Goal: Transaction & Acquisition: Register for event/course

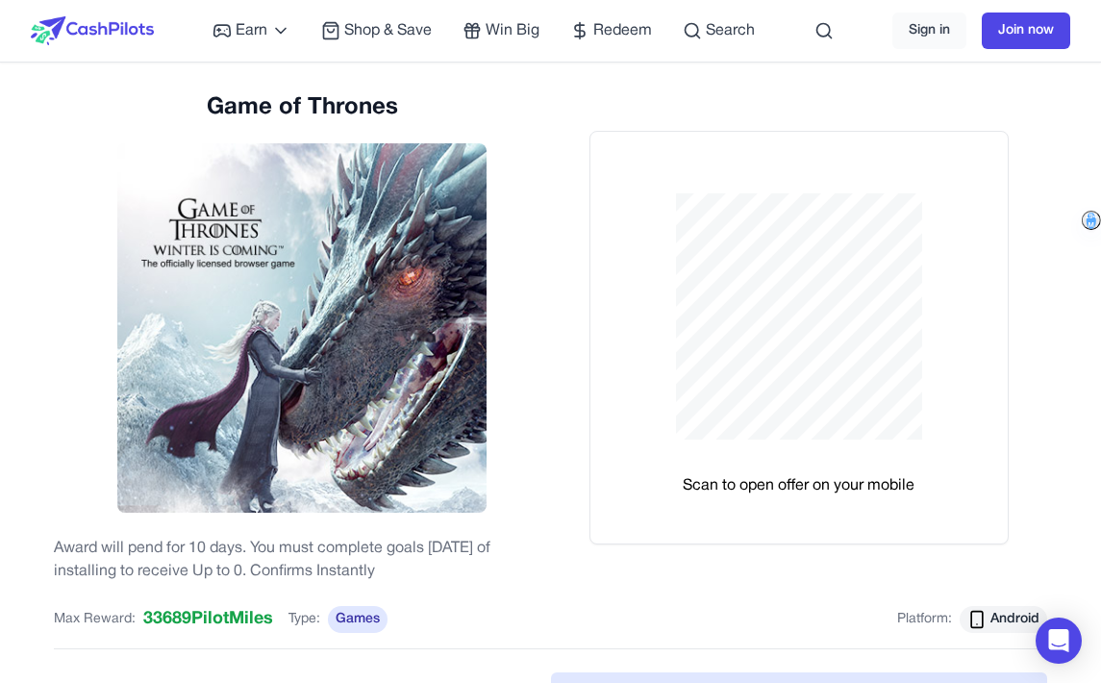
scroll to position [42, 0]
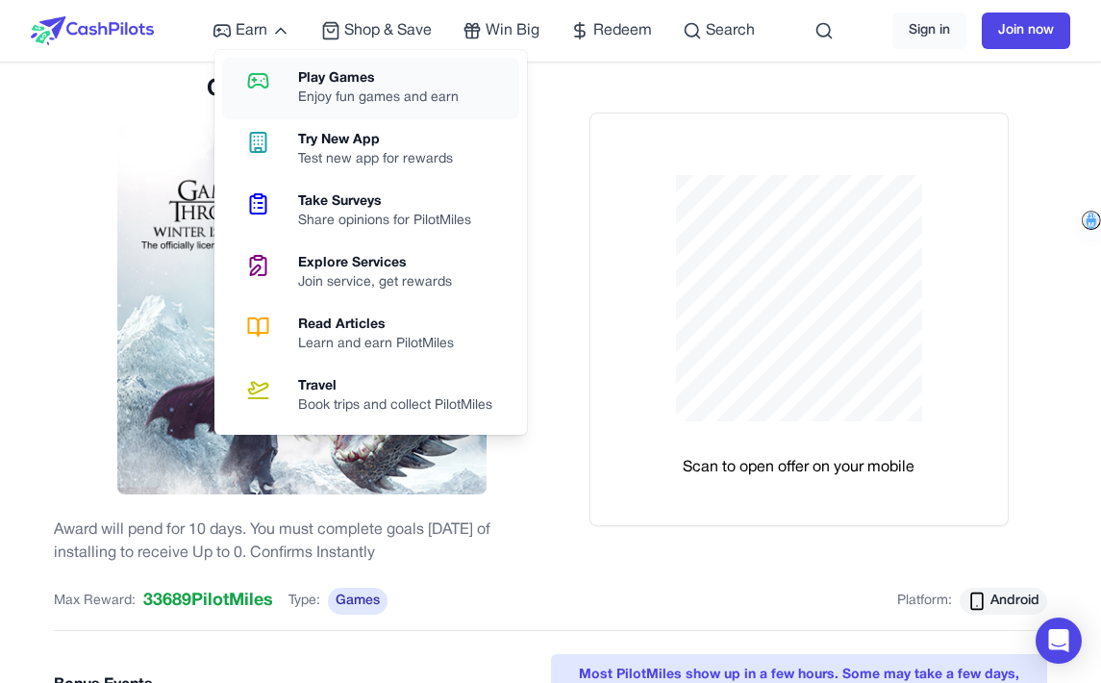
click at [398, 92] on div "Enjoy fun games and earn" at bounding box center [386, 97] width 176 height 19
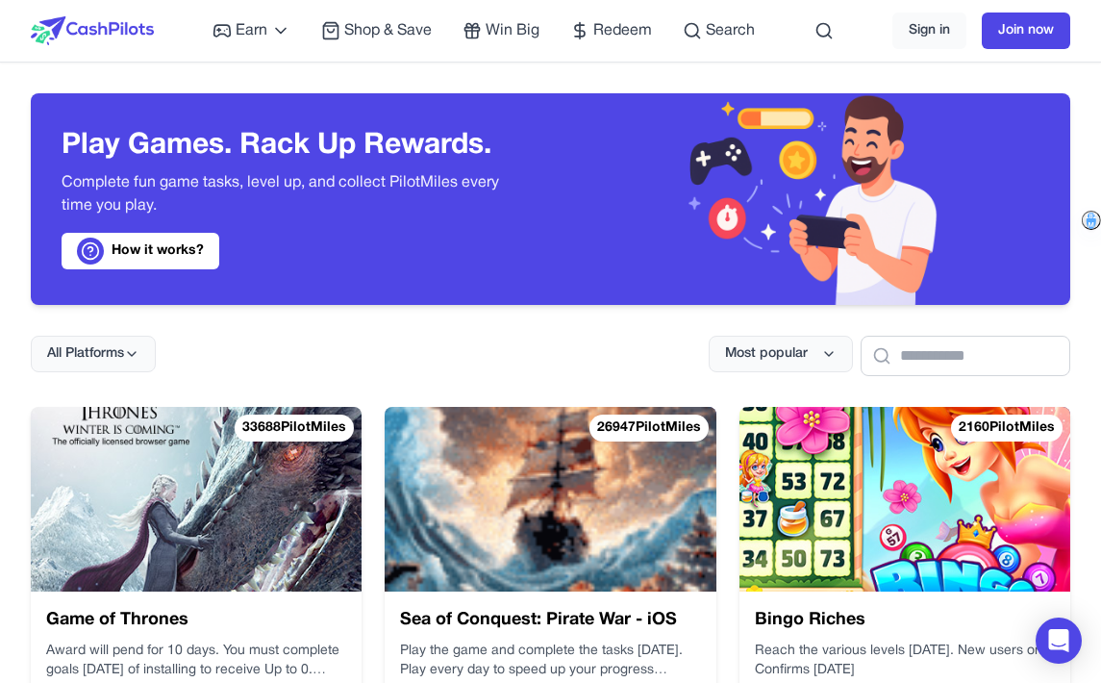
click at [317, 359] on div "All Platforms Most popular" at bounding box center [550, 340] width 1039 height 71
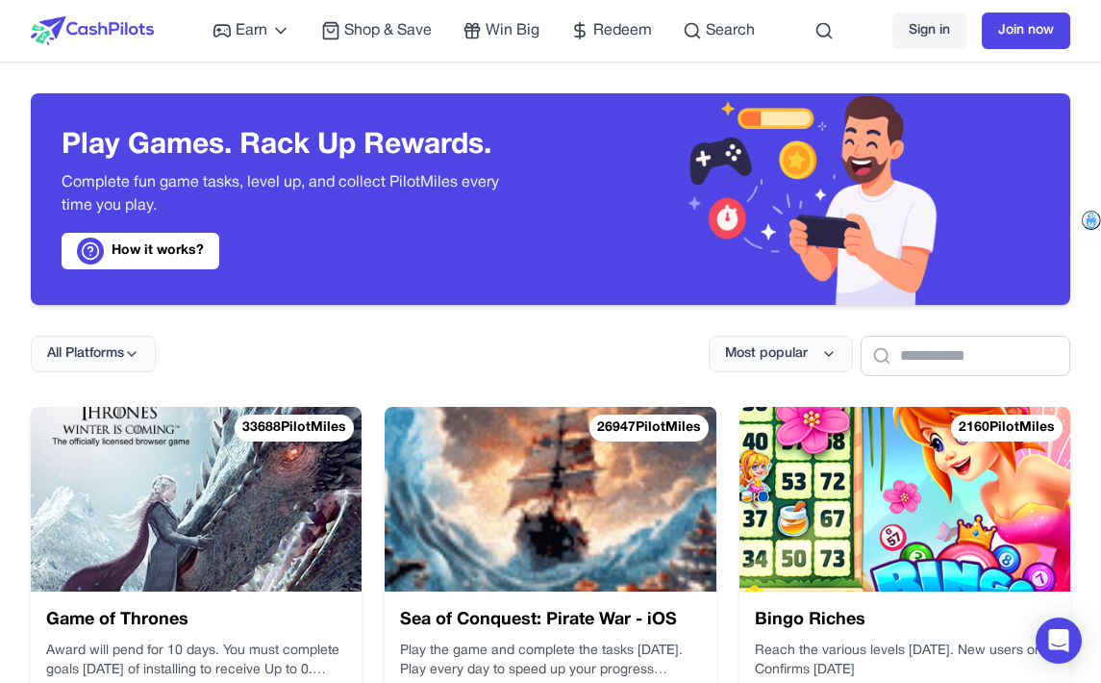
click at [943, 24] on link "Sign in" at bounding box center [929, 30] width 74 height 37
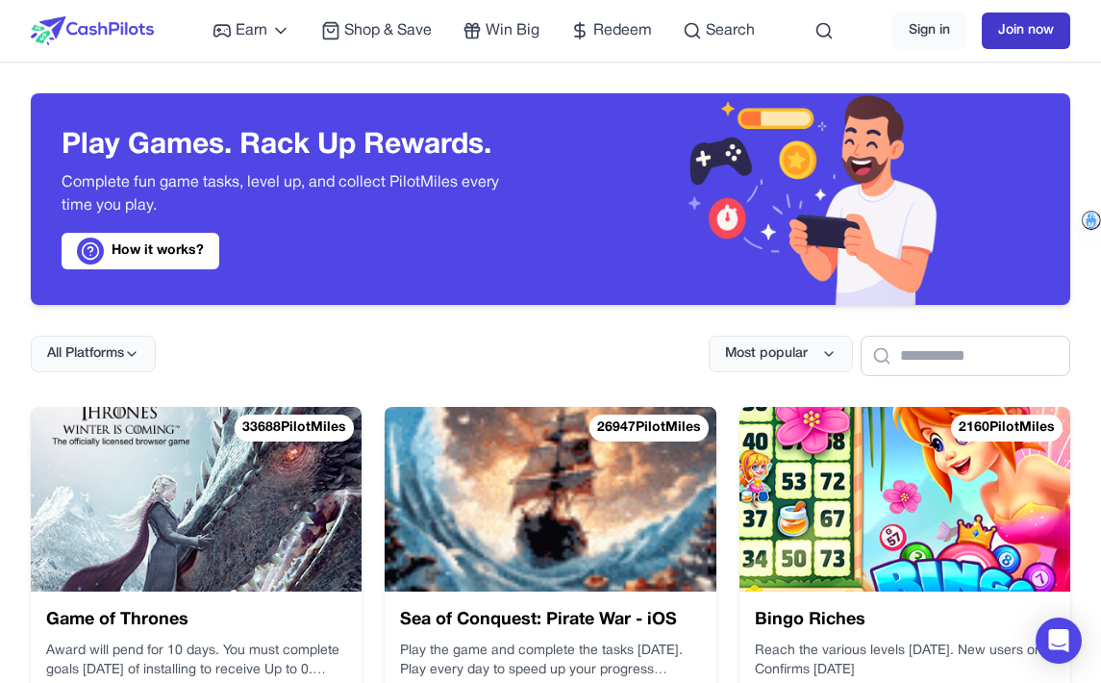
click at [1033, 26] on link "Join now" at bounding box center [1026, 30] width 88 height 37
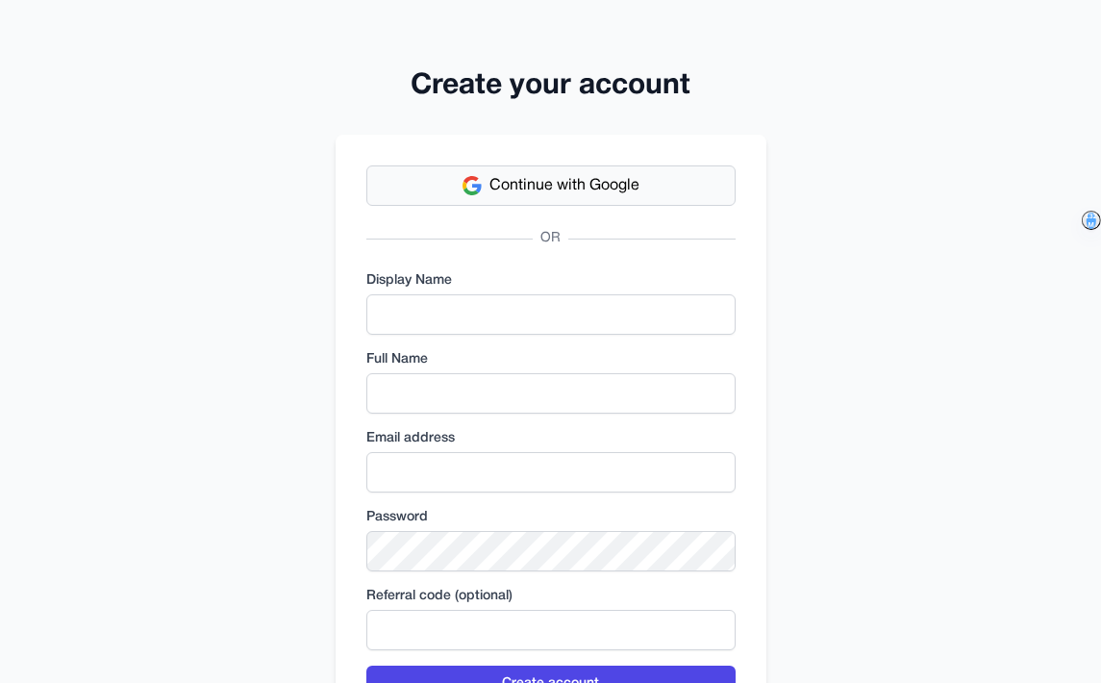
click at [665, 192] on button "Continue with Google" at bounding box center [550, 185] width 369 height 40
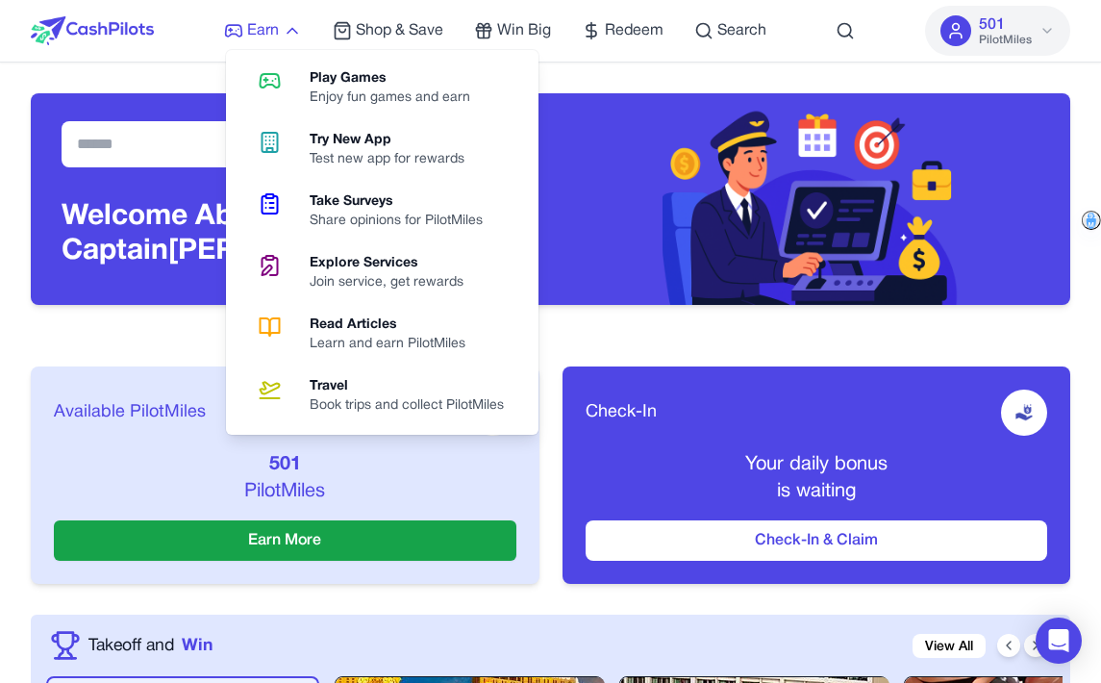
click at [287, 31] on icon at bounding box center [292, 30] width 19 height 19
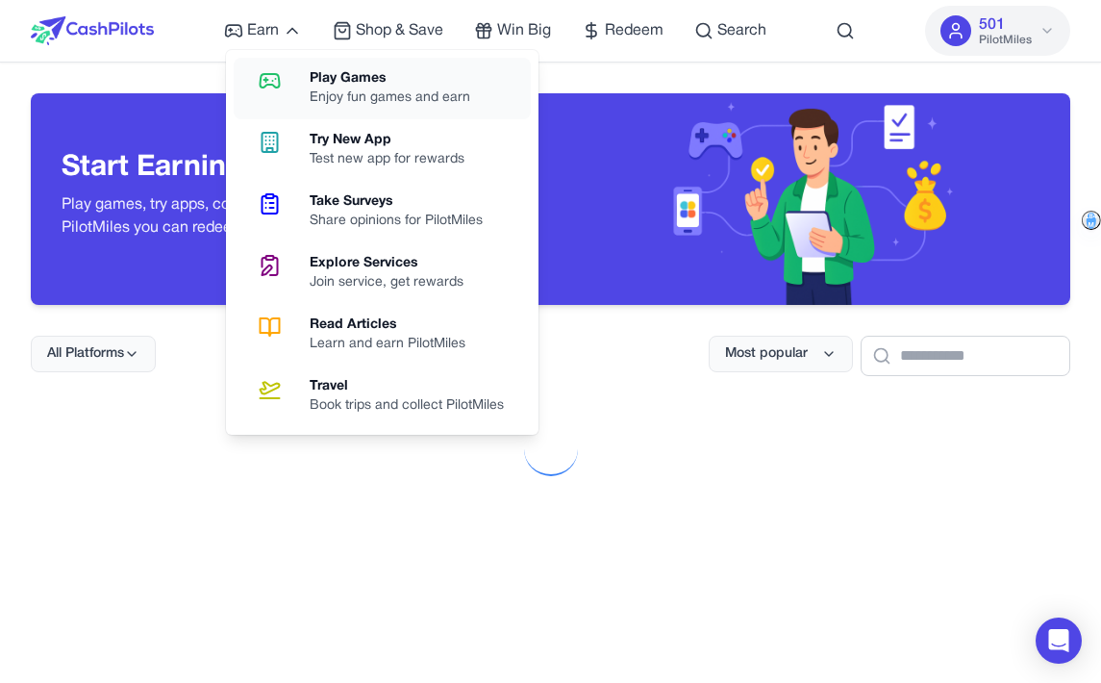
click at [325, 91] on div "Enjoy fun games and earn" at bounding box center [398, 97] width 176 height 19
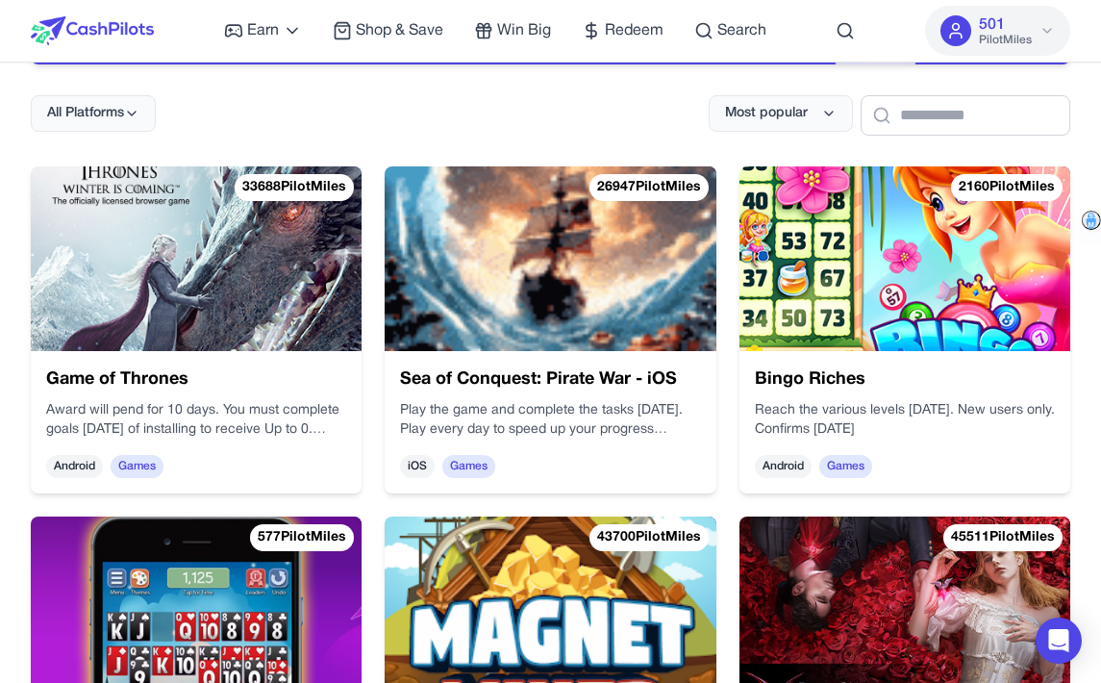
scroll to position [303, 0]
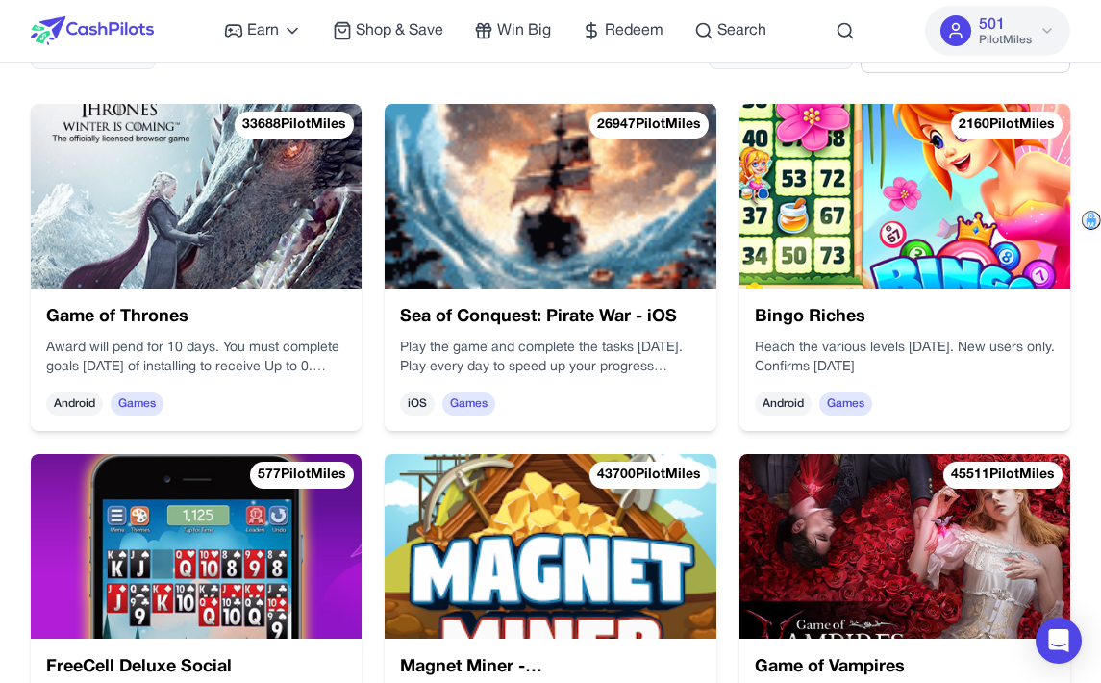
click at [569, 346] on div "Award will pend for 10 days. You must complete goals within 30 days of installi…" at bounding box center [720, 348] width 303 height 70
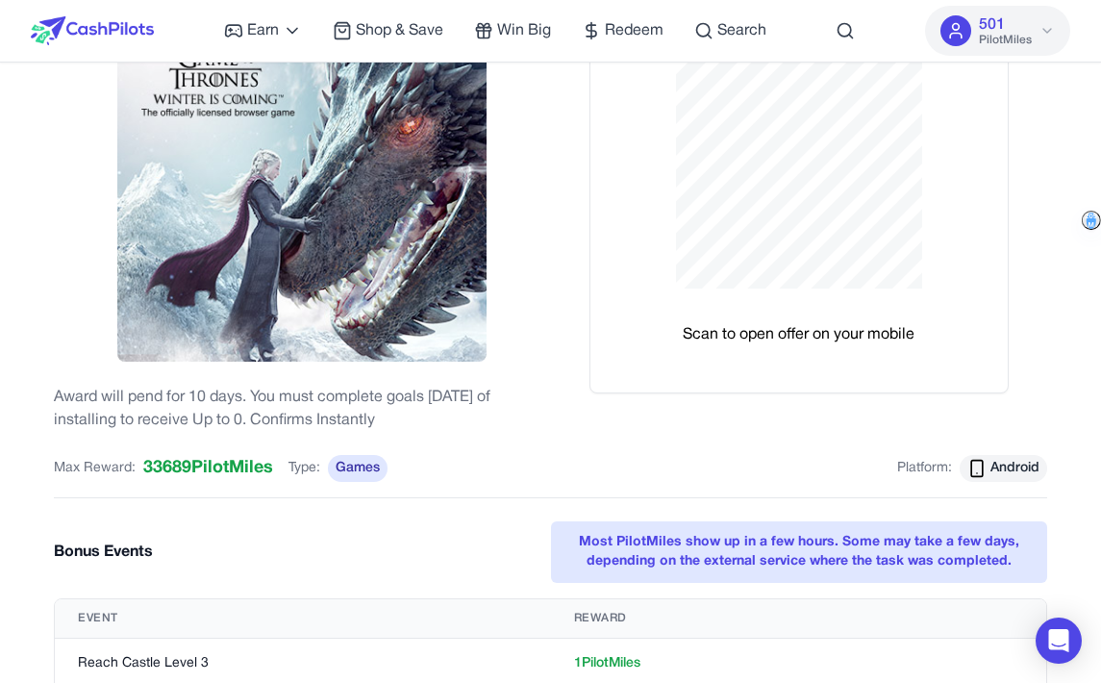
scroll to position [67, 0]
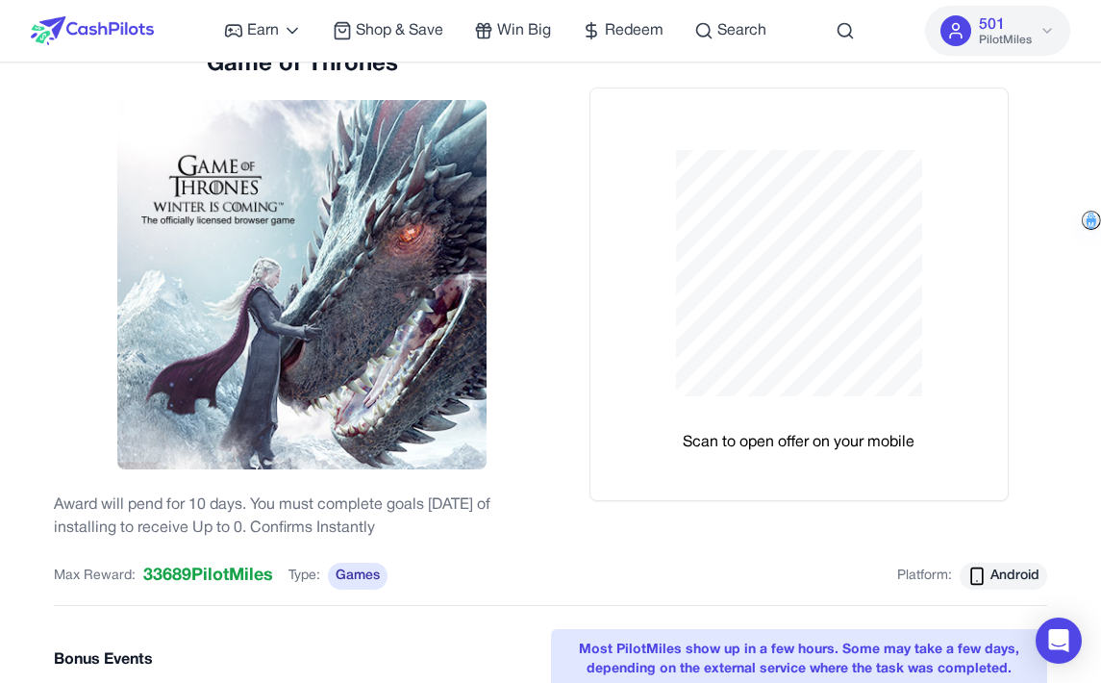
click at [1015, 25] on div "501 PilotMiles" at bounding box center [1005, 30] width 53 height 35
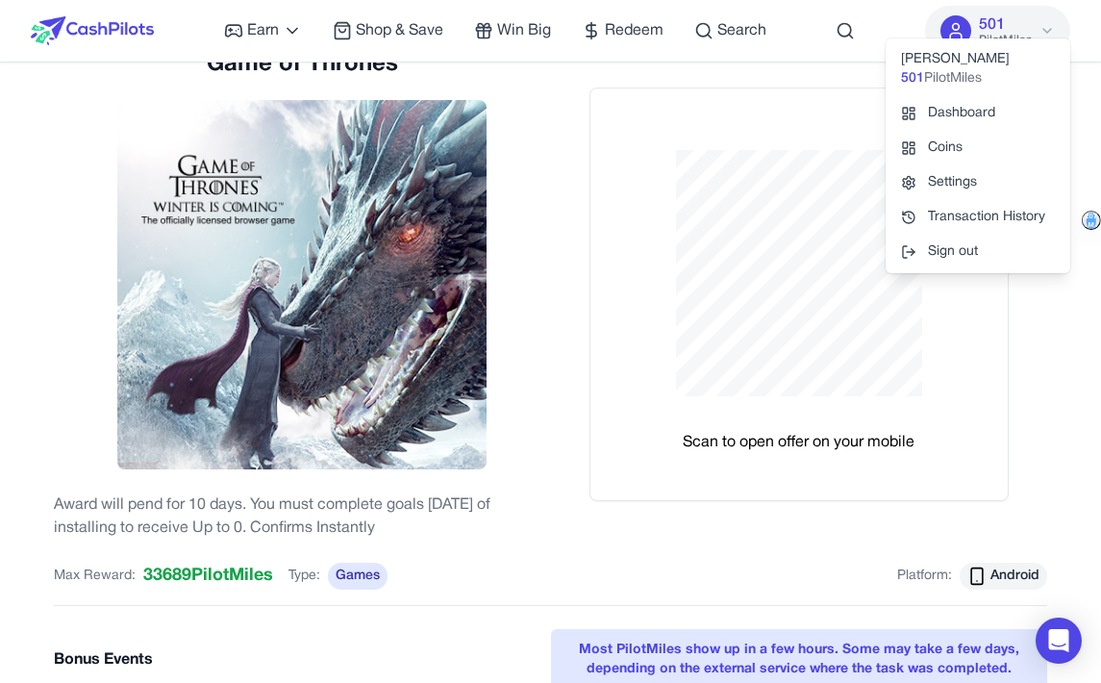
click at [547, 366] on div "Game of Thrones Award will pend for 10 days. You must complete goals within 30 …" at bounding box center [302, 294] width 497 height 490
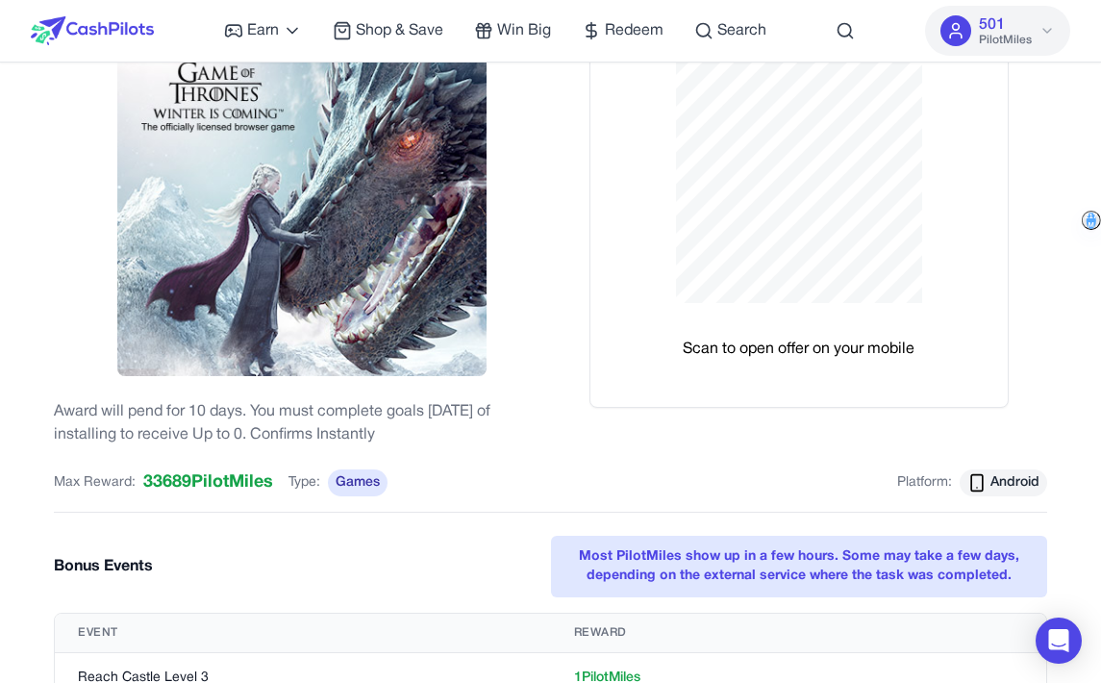
scroll to position [0, 0]
